Goal: Task Accomplishment & Management: Complete application form

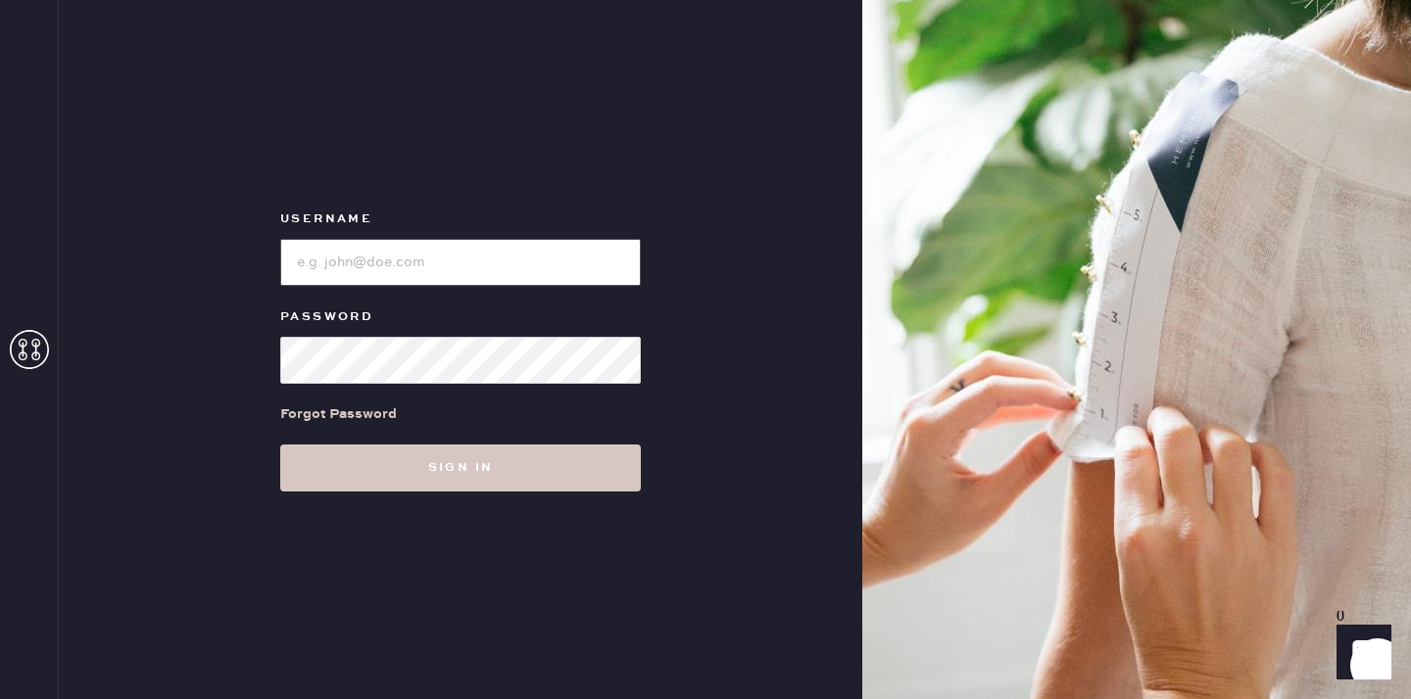
click at [457, 274] on input "loginName" at bounding box center [460, 262] width 361 height 47
type input "reformationplatform"
click at [280, 445] on button "Sign in" at bounding box center [460, 468] width 361 height 47
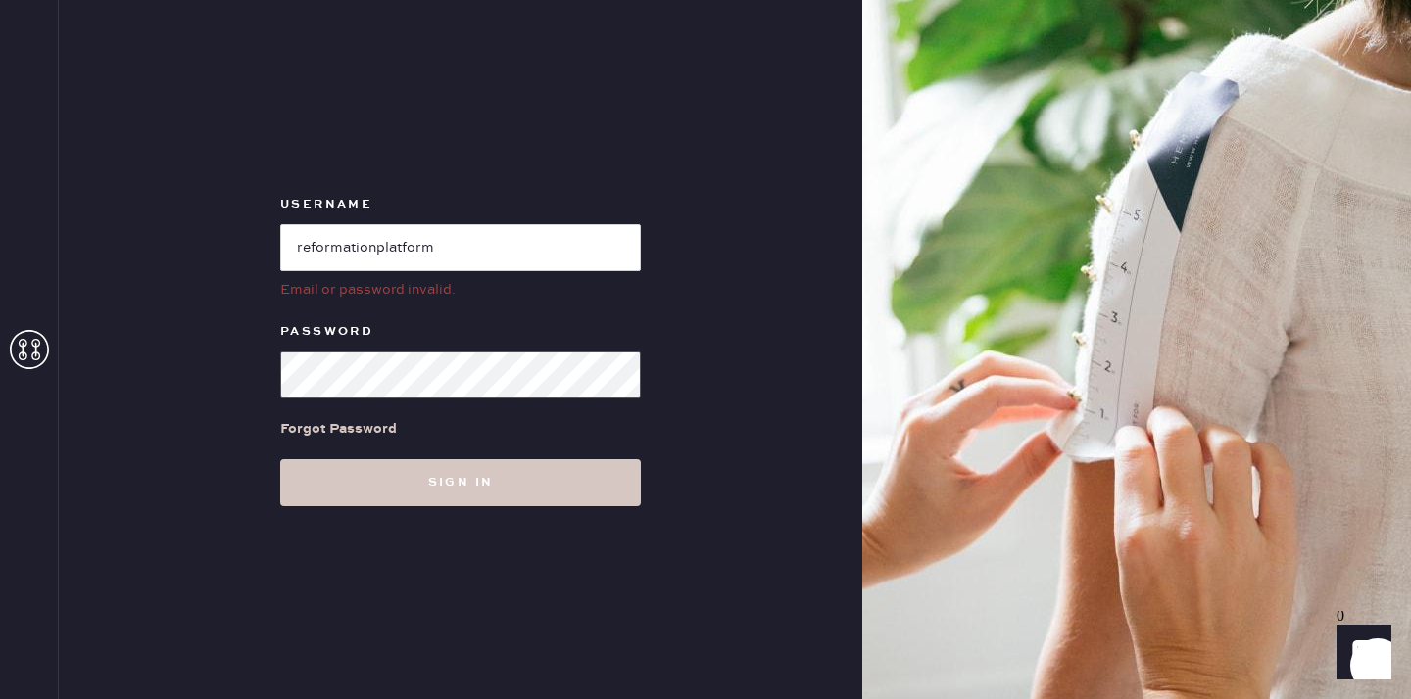
click at [209, 377] on div "Username Email or password invalid. Password Forgot Password Sign in" at bounding box center [460, 349] width 803 height 699
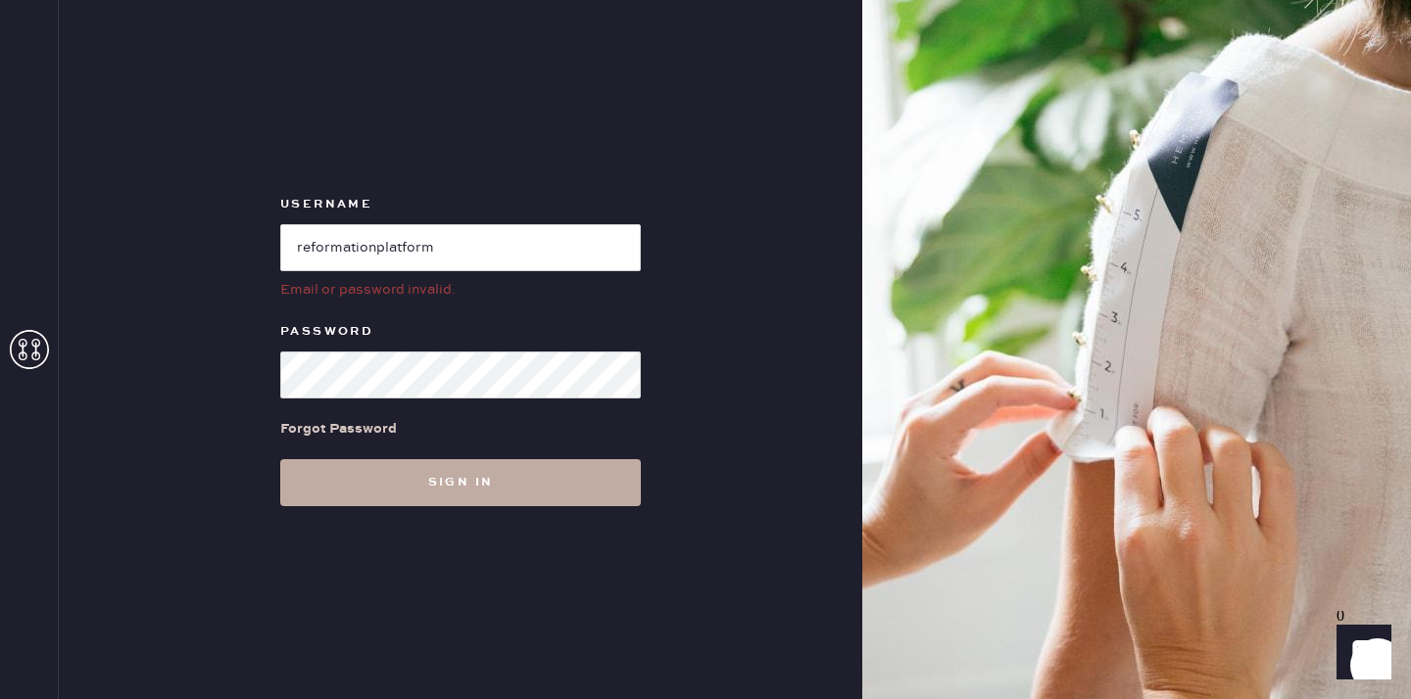
click at [420, 482] on button "Sign in" at bounding box center [460, 482] width 361 height 47
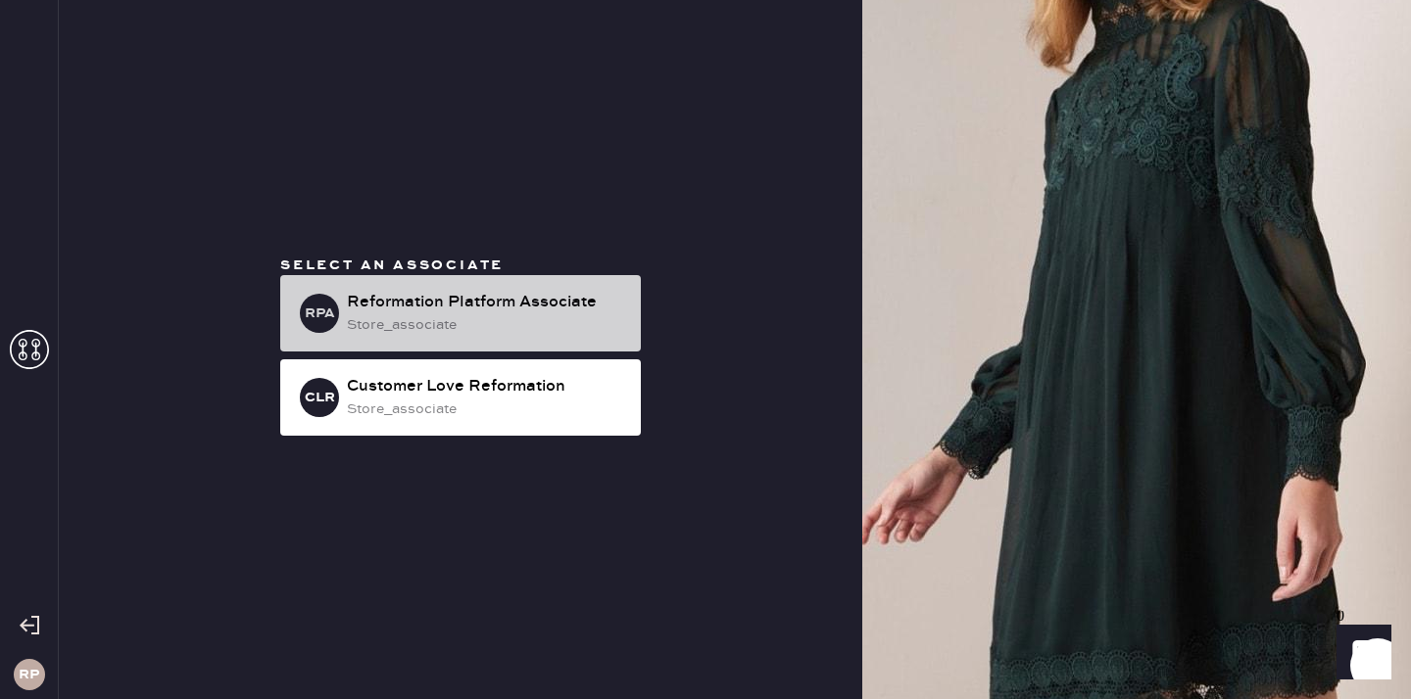
click at [526, 299] on div "Reformation Platform Associate" at bounding box center [486, 303] width 278 height 24
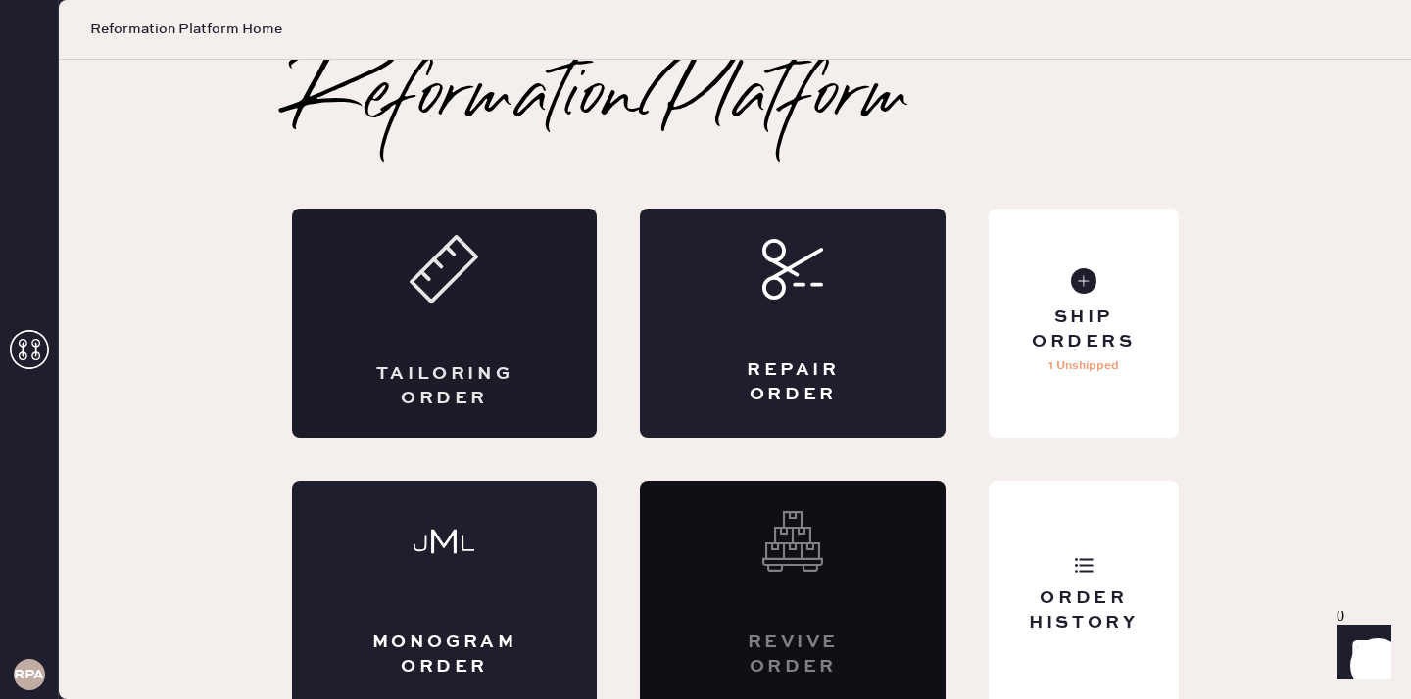
click at [348, 300] on div "Tailoring Order" at bounding box center [445, 323] width 306 height 229
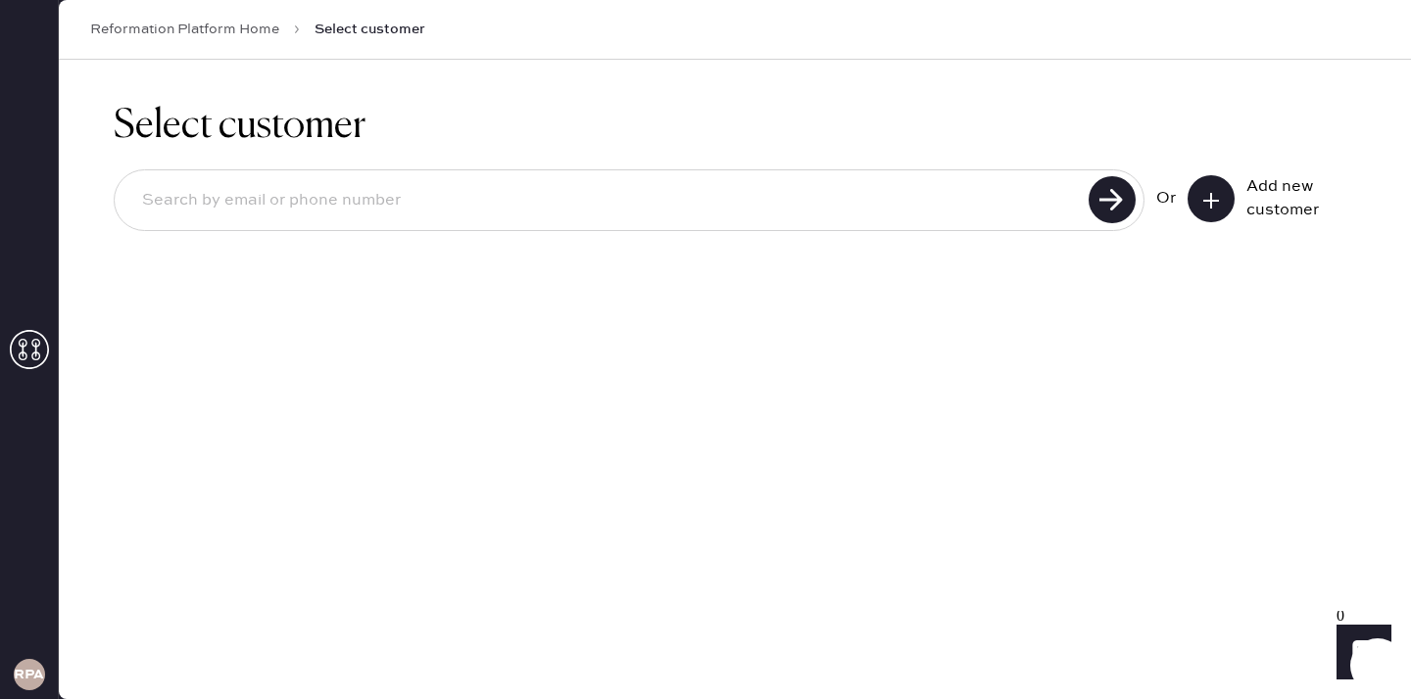
click at [1206, 191] on icon at bounding box center [1211, 201] width 20 height 20
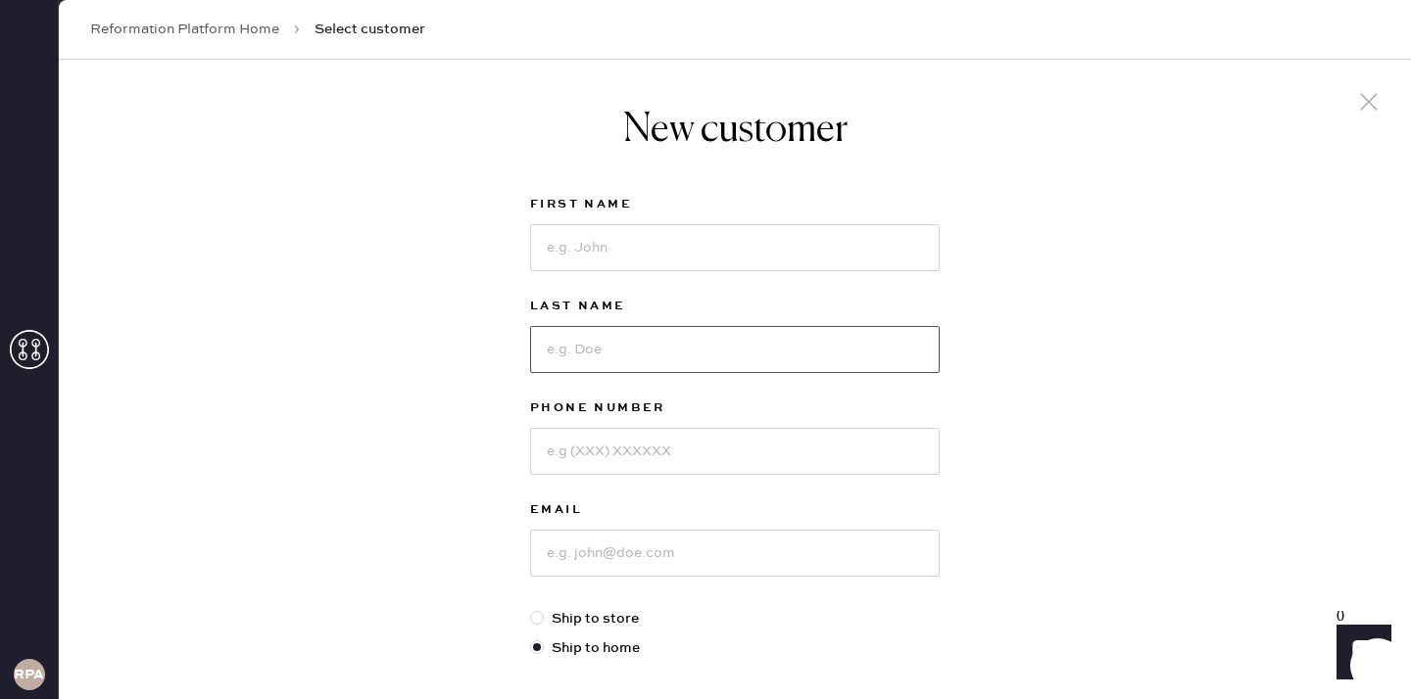
click at [663, 357] on input at bounding box center [734, 349] width 409 height 47
click at [566, 281] on div "First Name" at bounding box center [734, 244] width 409 height 102
